Goal: Task Accomplishment & Management: Use online tool/utility

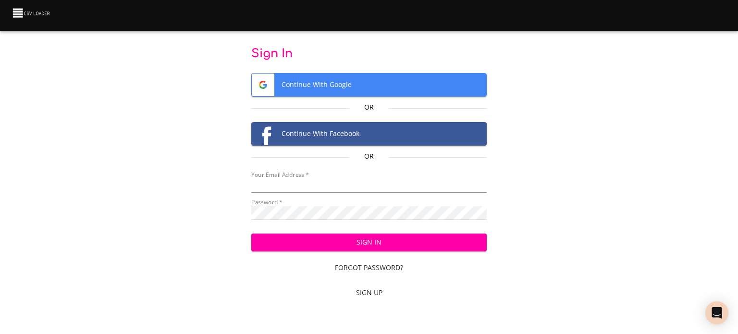
type input "[EMAIL_ADDRESS][DOMAIN_NAME]"
click at [386, 251] on div "Sign In Forgot Password? Sign Up" at bounding box center [369, 264] width 236 height 76
click at [388, 238] on span "Sign In" at bounding box center [369, 242] width 220 height 12
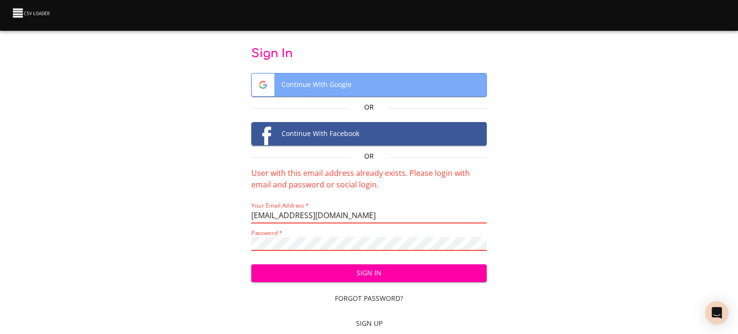
click at [334, 80] on span "Continue With Google" at bounding box center [369, 84] width 235 height 23
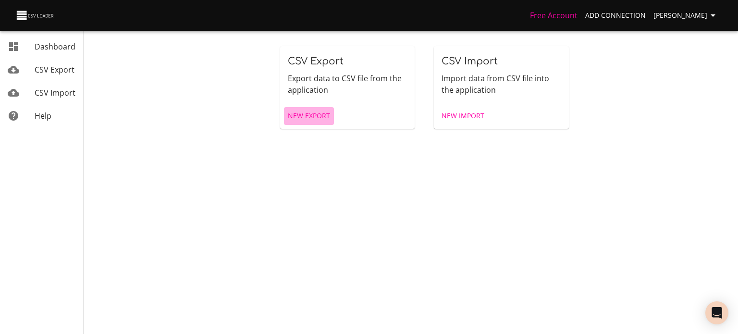
click at [313, 111] on span "New Export" at bounding box center [309, 116] width 42 height 12
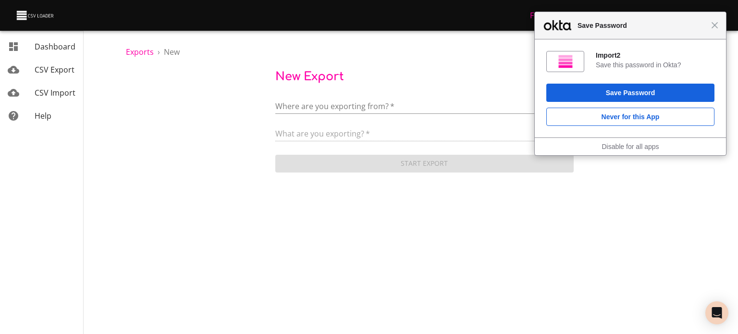
click at [316, 119] on body "Close Save Password Import2 Save this password in Okta? Save Password Never for…" at bounding box center [369, 167] width 738 height 334
click at [316, 117] on li "Add New Connection" at bounding box center [424, 107] width 298 height 27
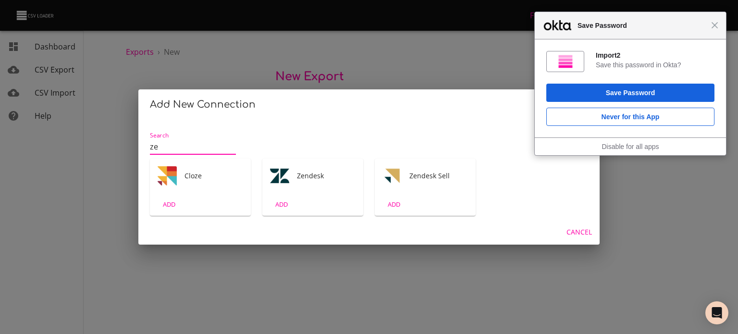
type input "ze"
click at [304, 195] on div "ADD" at bounding box center [312, 204] width 101 height 23
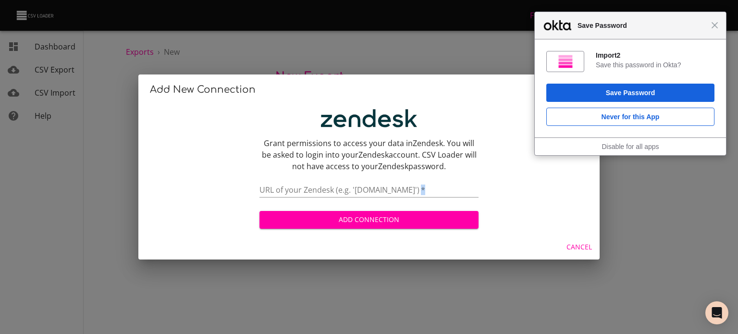
click at [304, 203] on div "Add Connection" at bounding box center [368, 215] width 219 height 25
